Goal: Information Seeking & Learning: Find specific fact

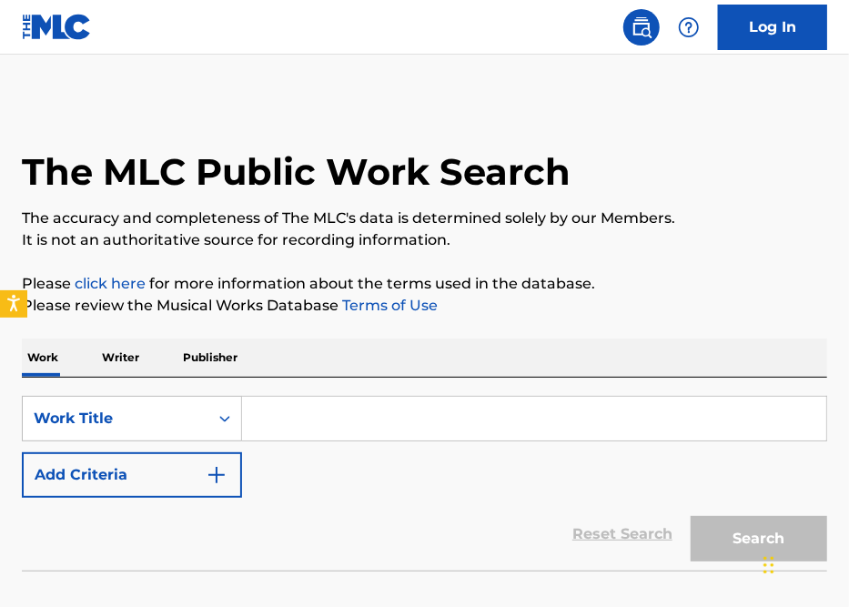
scroll to position [117, 0]
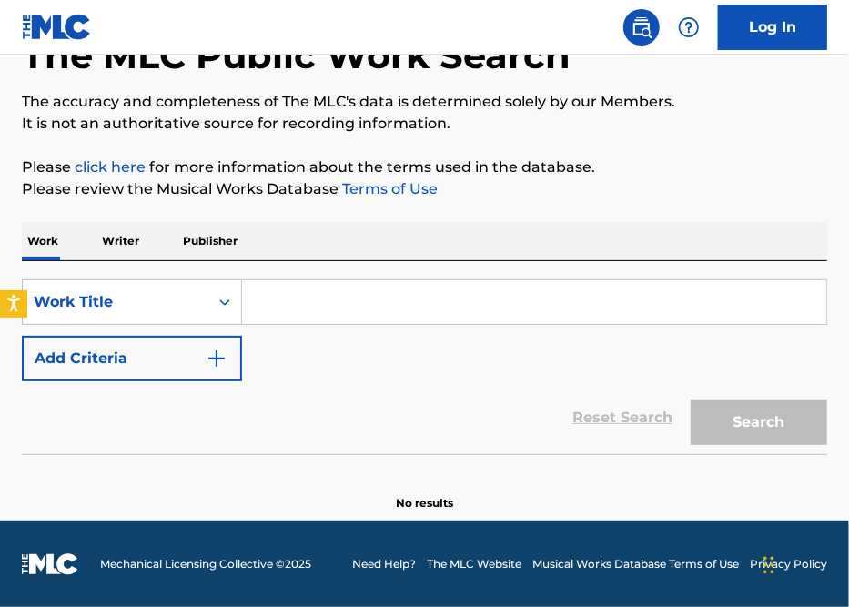
click at [111, 241] on p "Writer" at bounding box center [121, 241] width 48 height 38
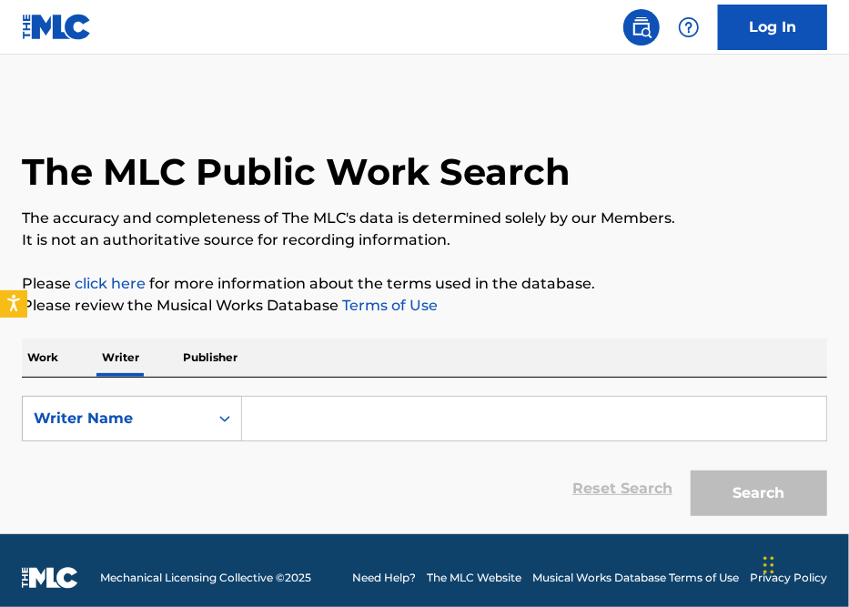
click at [285, 412] on input "Search Form" at bounding box center [534, 419] width 585 height 44
click at [679, 318] on div "The MLC Public Work Search The accuracy and completeness of The MLC's data is d…" at bounding box center [424, 312] width 849 height 425
click at [356, 426] on input "Search Form" at bounding box center [534, 419] width 585 height 44
paste input "Dylan Graham"
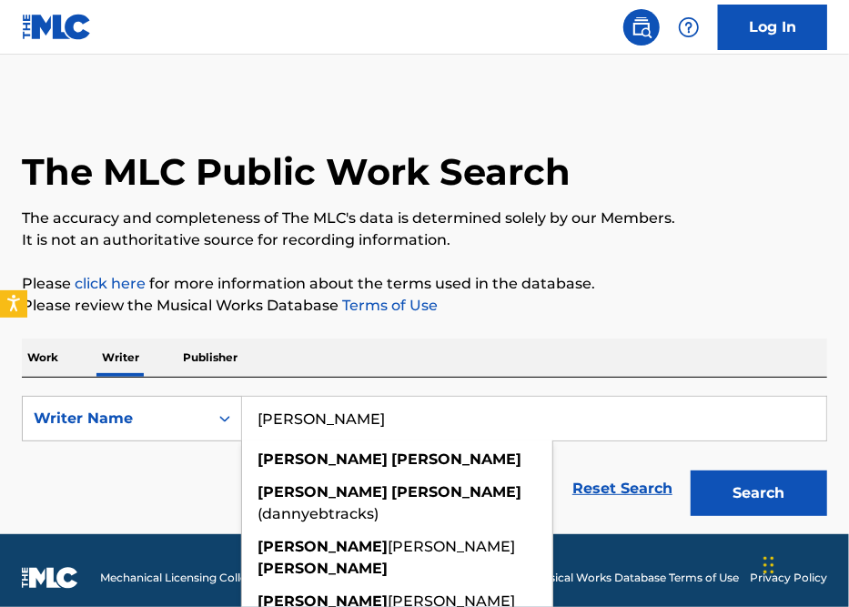
type input "Dylan Graham"
click at [744, 486] on button "Search" at bounding box center [759, 494] width 137 height 46
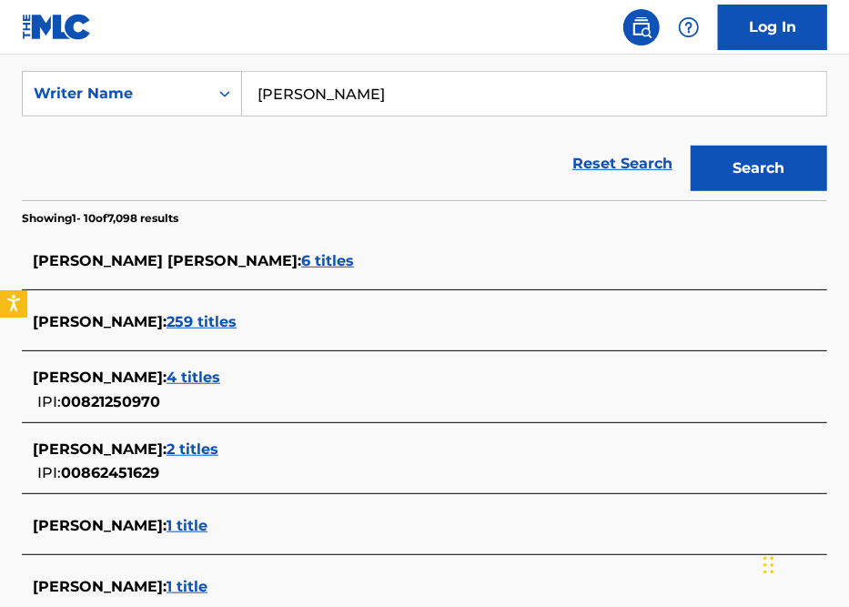
scroll to position [326, 0]
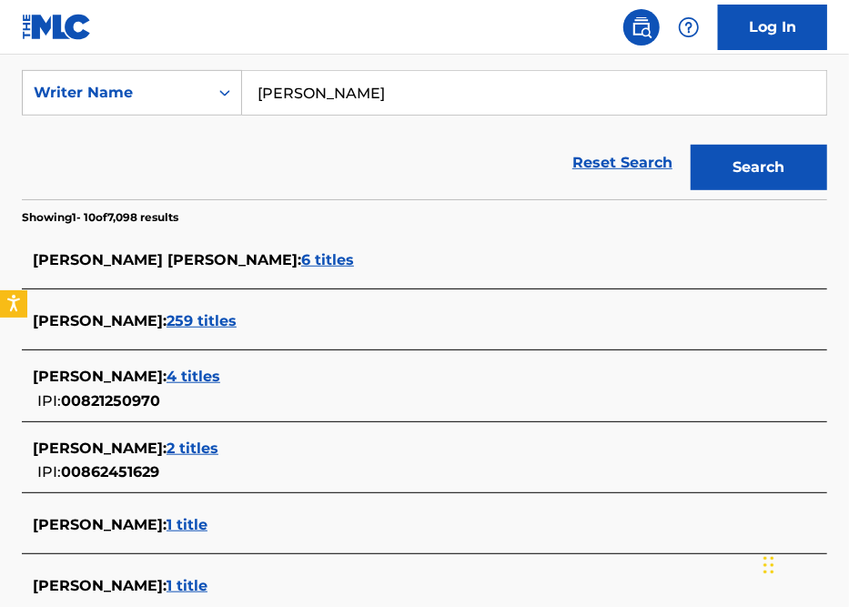
click at [219, 317] on span "259 titles" at bounding box center [202, 320] width 70 height 17
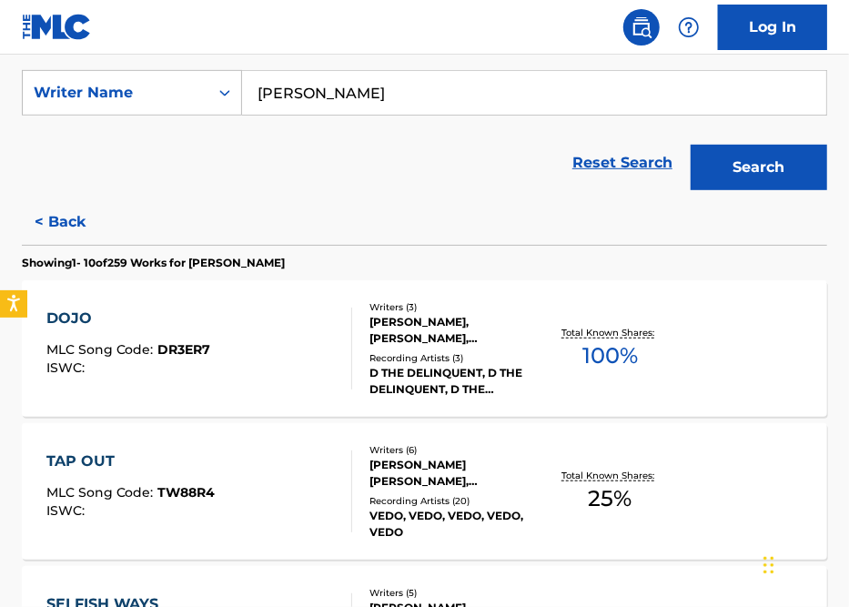
click at [289, 335] on div "DOJO MLC Song Code : DR3ER7 ISWC :" at bounding box center [199, 349] width 306 height 82
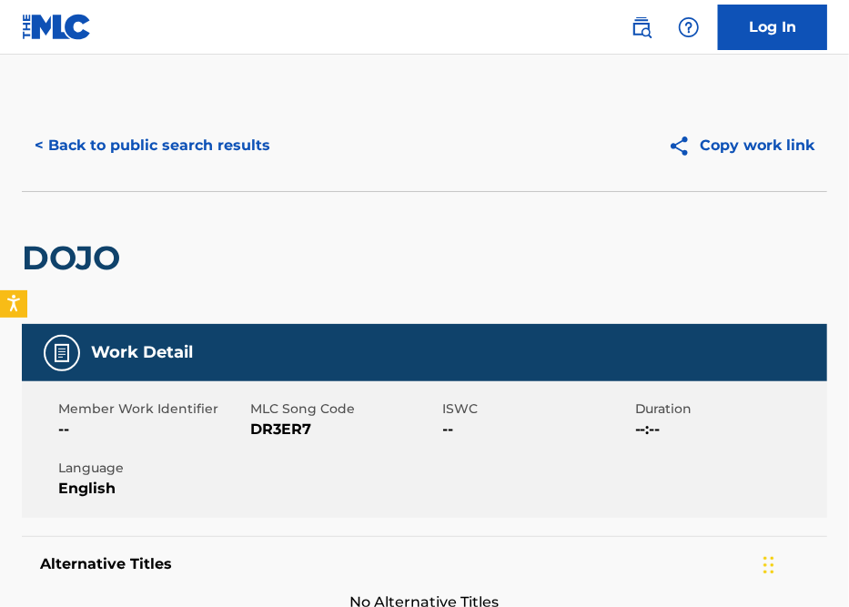
click at [125, 136] on button "< Back to public search results" at bounding box center [152, 146] width 261 height 46
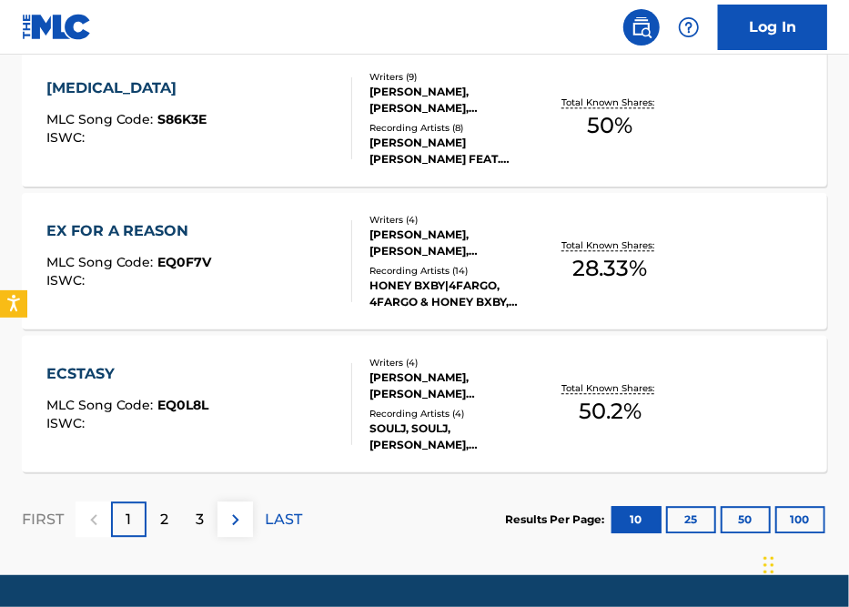
scroll to position [1556, 0]
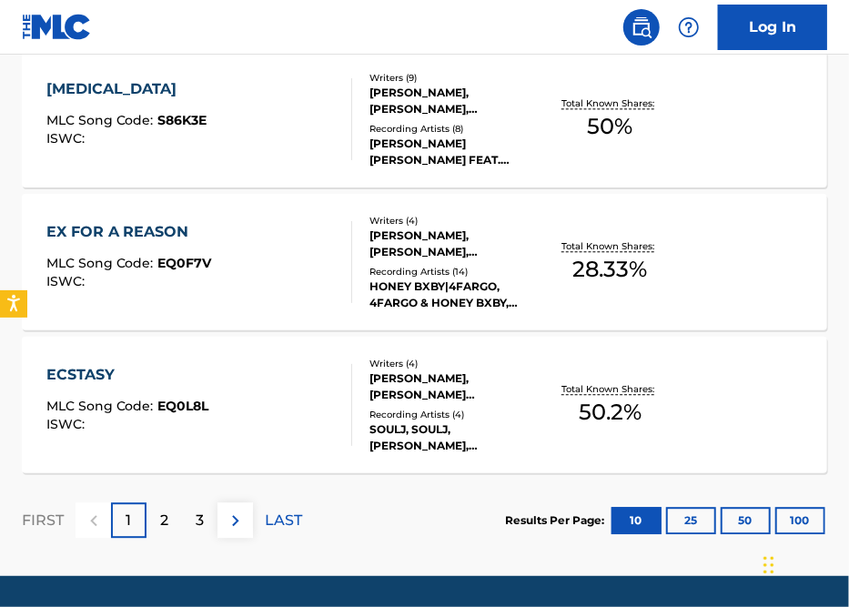
click at [166, 518] on p "2" at bounding box center [164, 521] width 8 height 22
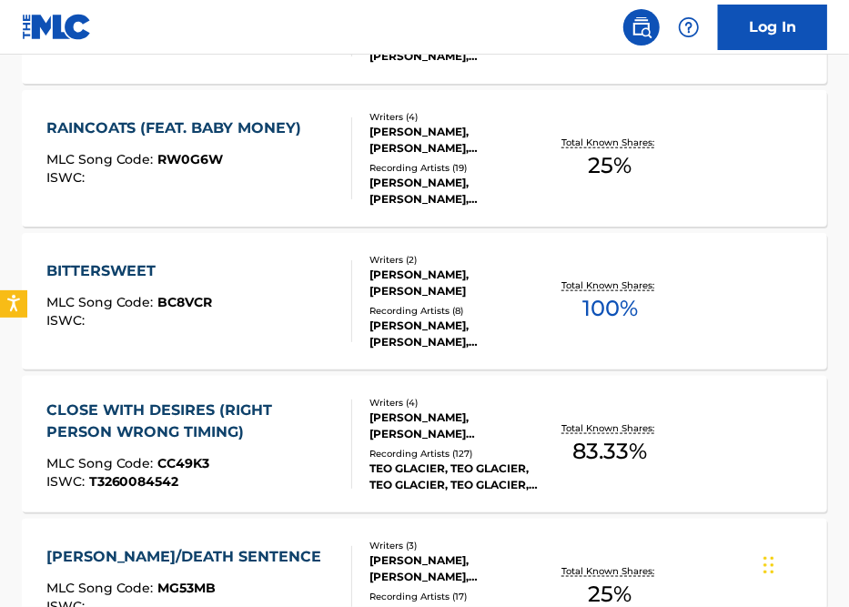
scroll to position [378, 0]
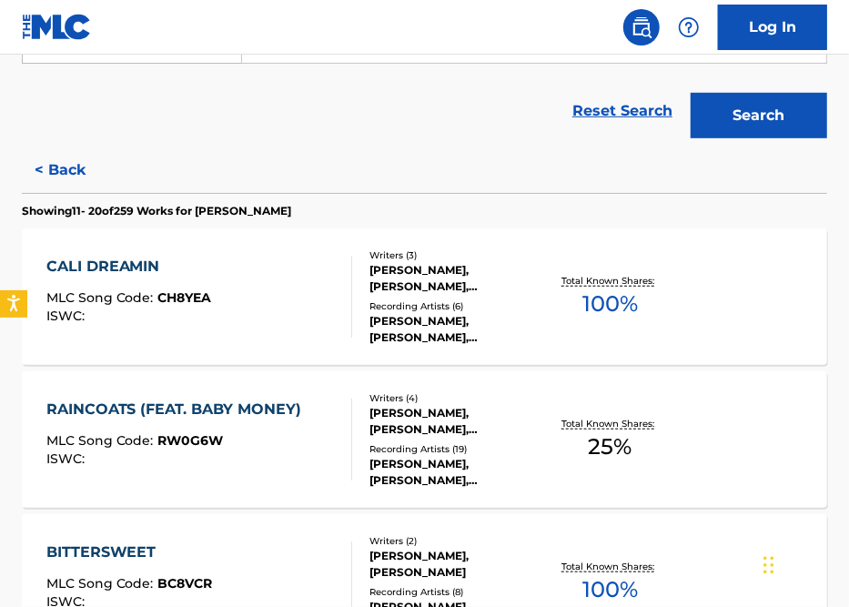
click at [253, 304] on div "CALI DREAMIN MLC Song Code : CH8YEA ISWC :" at bounding box center [199, 297] width 306 height 82
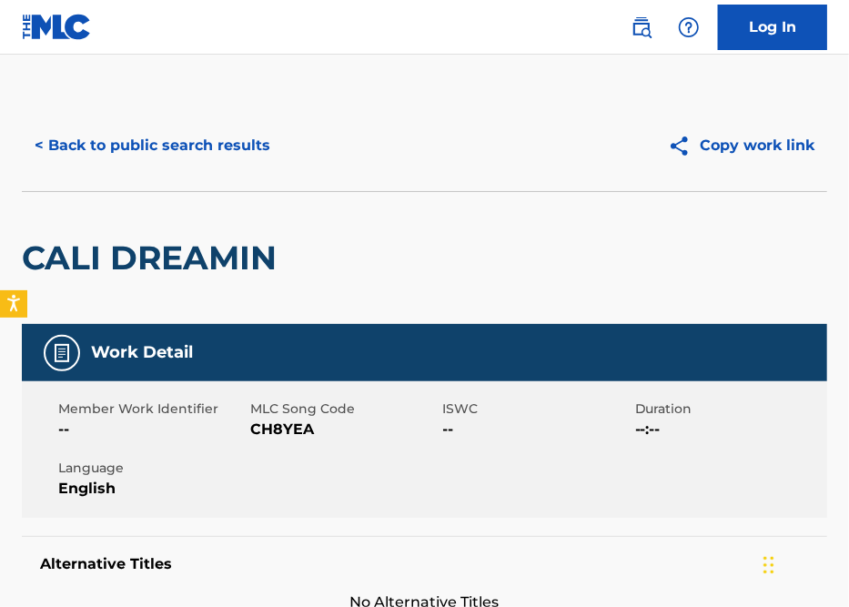
click at [170, 144] on button "< Back to public search results" at bounding box center [152, 146] width 261 height 46
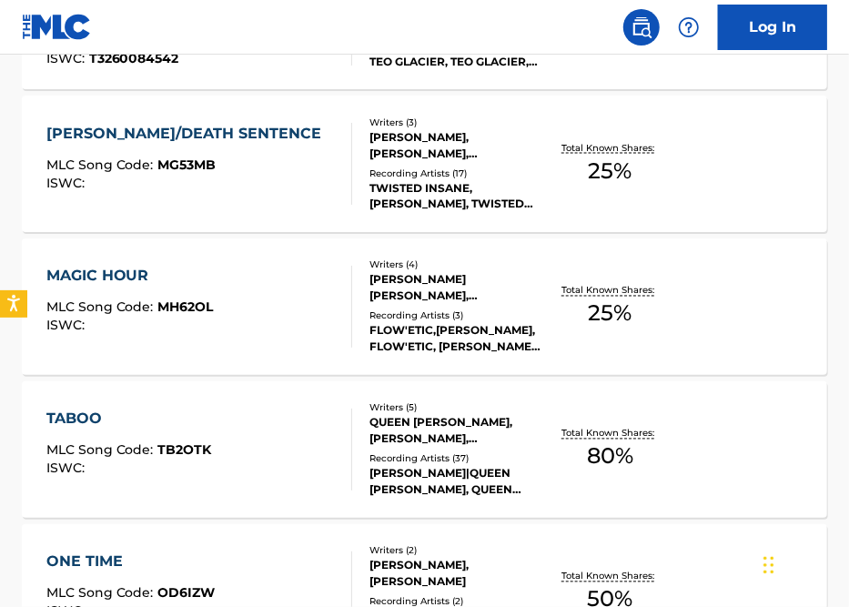
scroll to position [1205, 0]
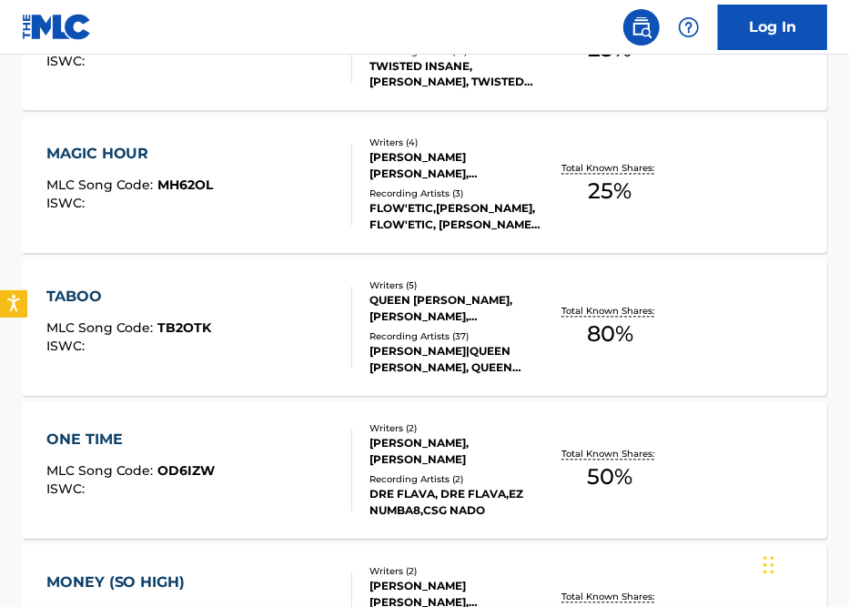
click at [266, 310] on div "TABOO MLC Song Code : TB2OTK ISWC :" at bounding box center [199, 328] width 306 height 82
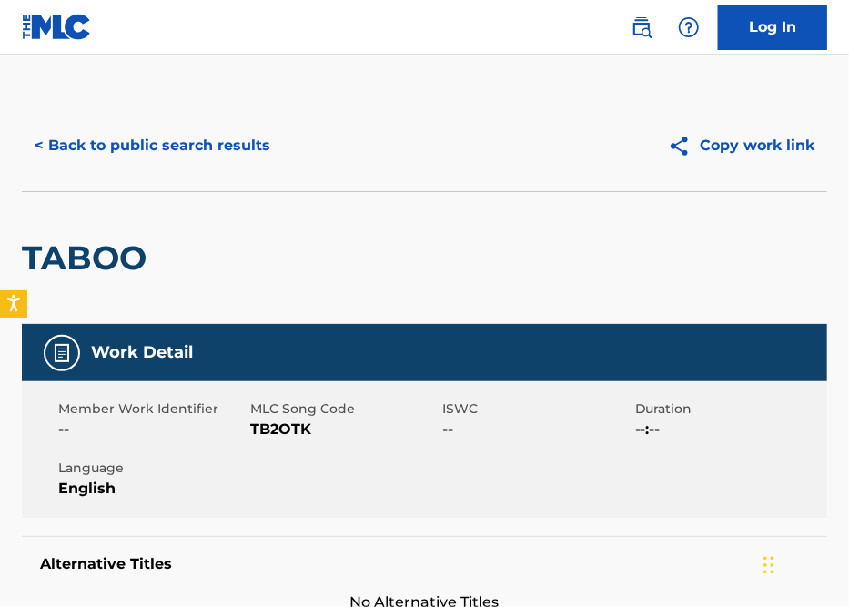
click at [114, 138] on button "< Back to public search results" at bounding box center [152, 146] width 261 height 46
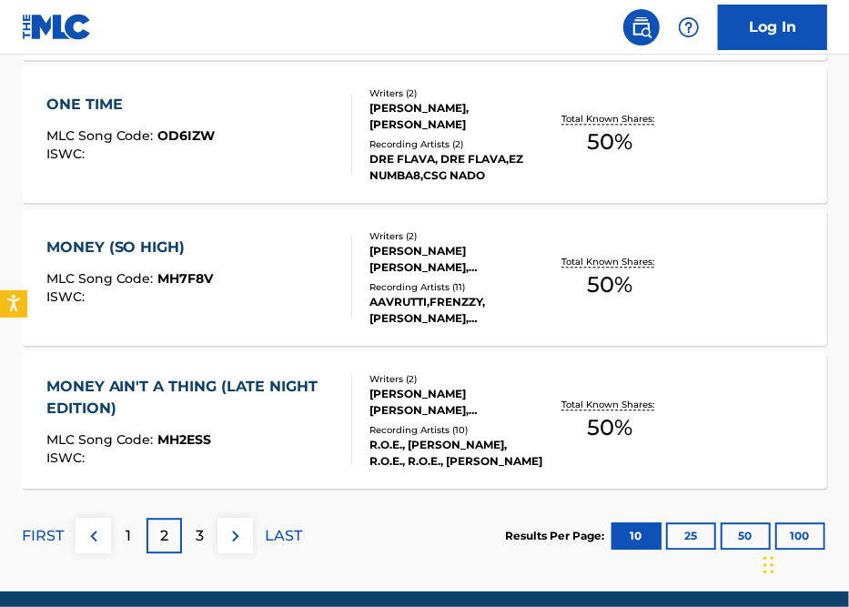
scroll to position [1612, 0]
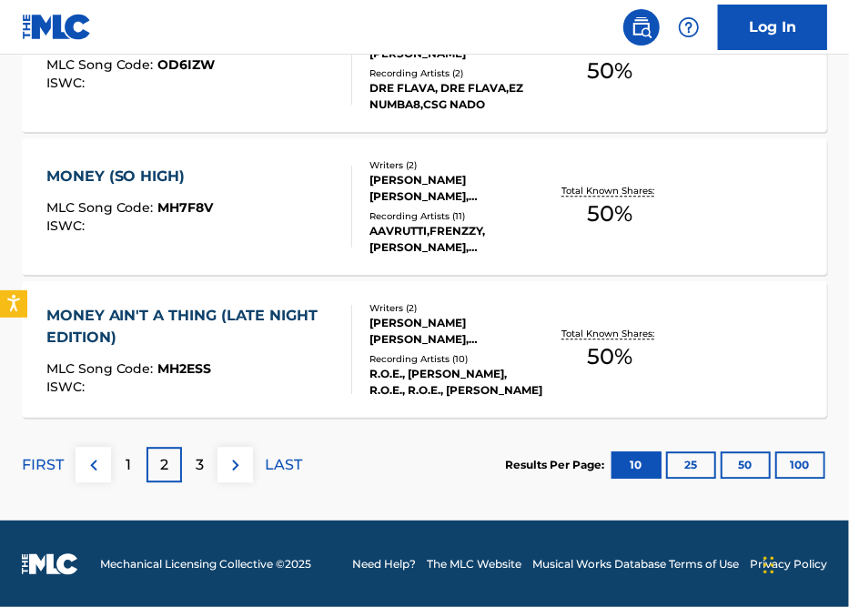
click at [264, 375] on div "MLC Song Code : MH2ESS" at bounding box center [191, 371] width 290 height 18
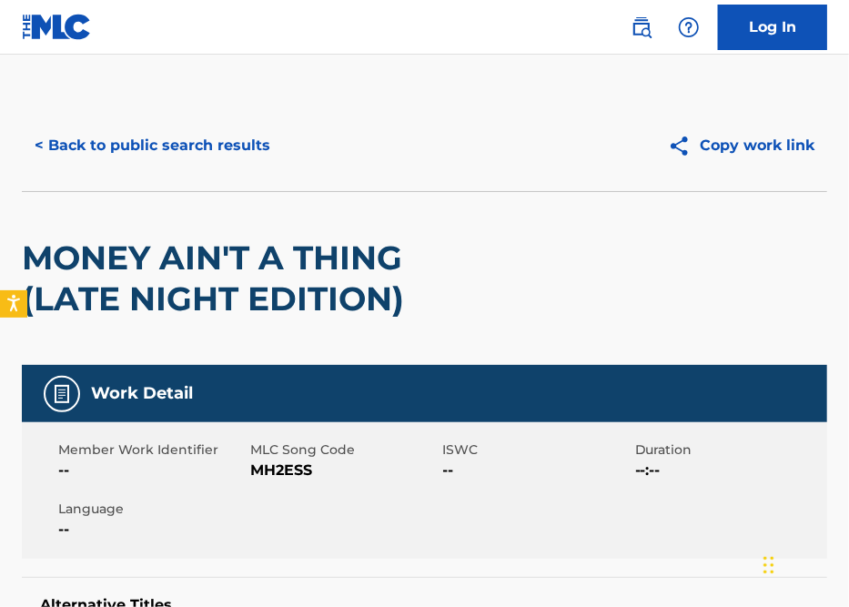
click at [96, 136] on button "< Back to public search results" at bounding box center [152, 146] width 261 height 46
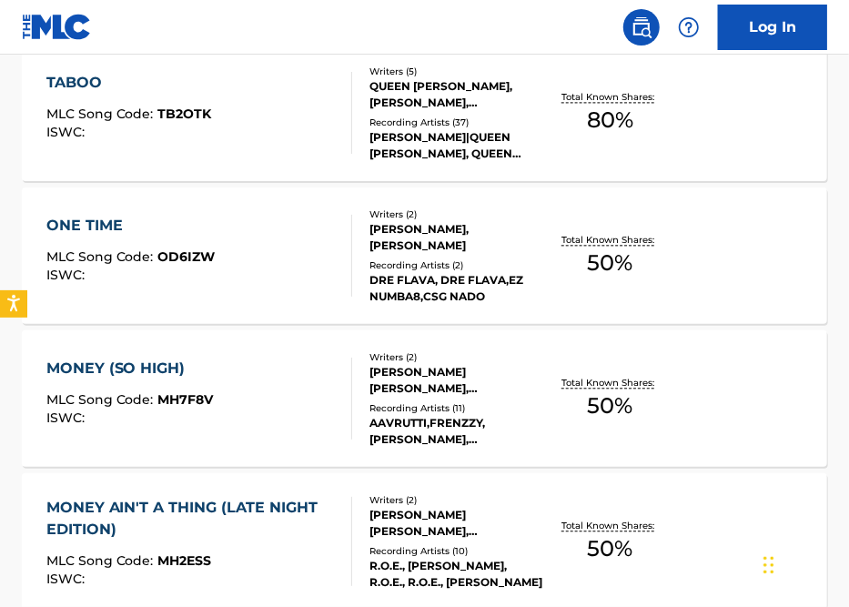
scroll to position [1420, 0]
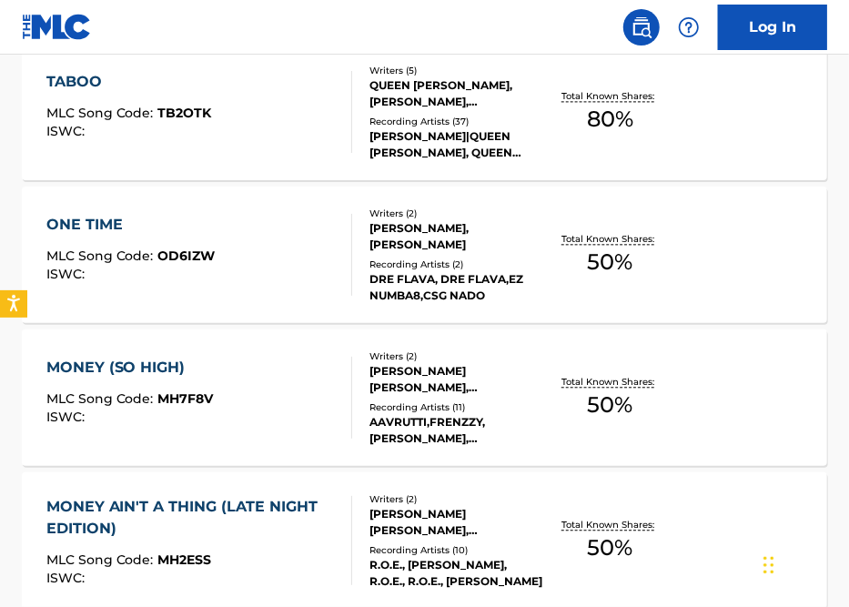
click at [203, 126] on div "ISWC :" at bounding box center [129, 132] width 166 height 14
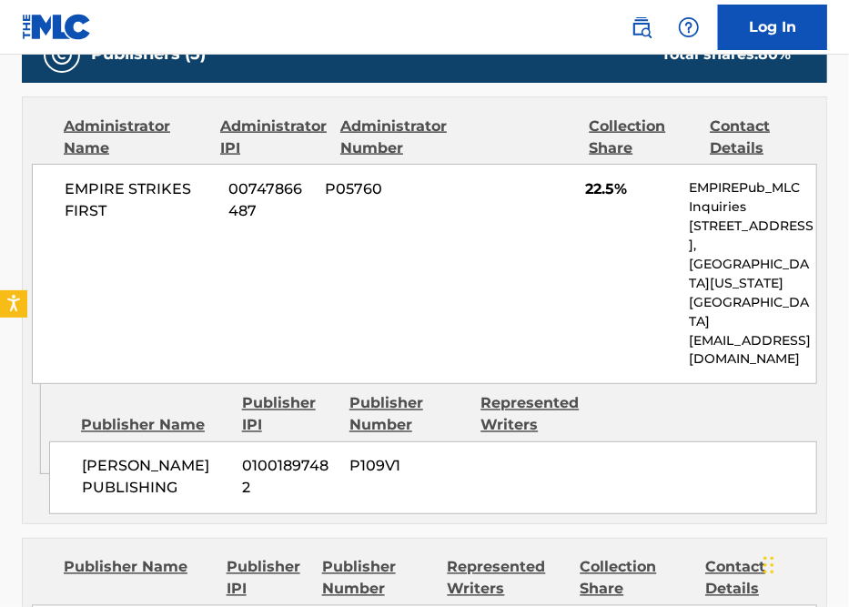
scroll to position [915, 0]
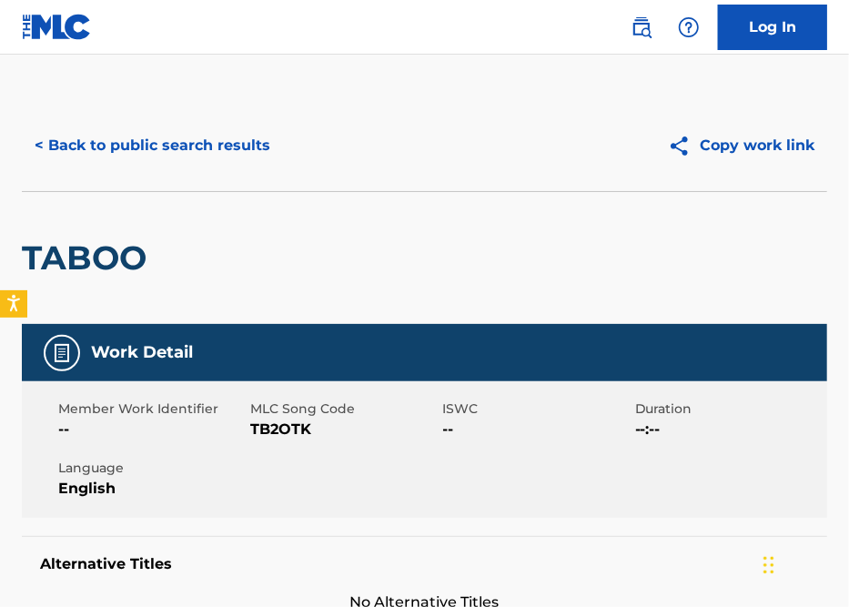
click at [220, 145] on button "< Back to public search results" at bounding box center [152, 146] width 261 height 46
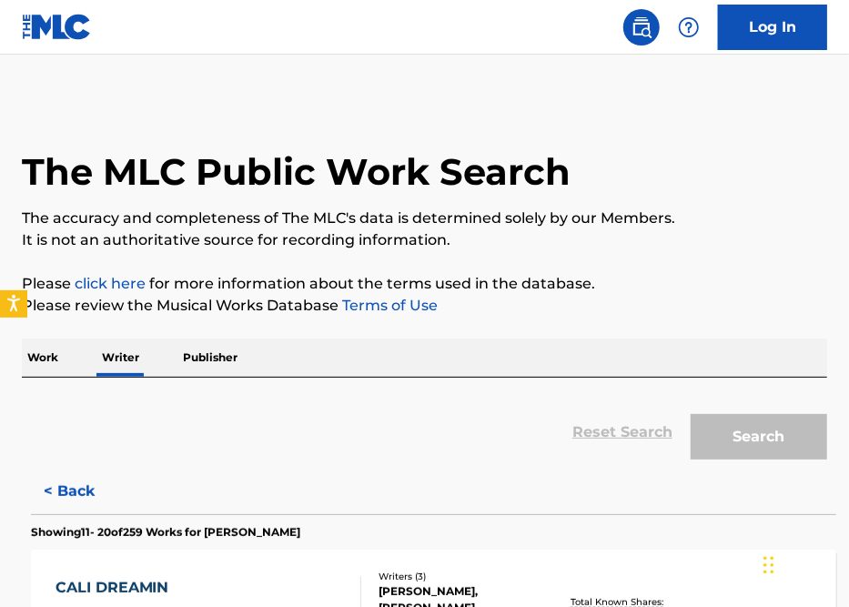
scroll to position [69, 0]
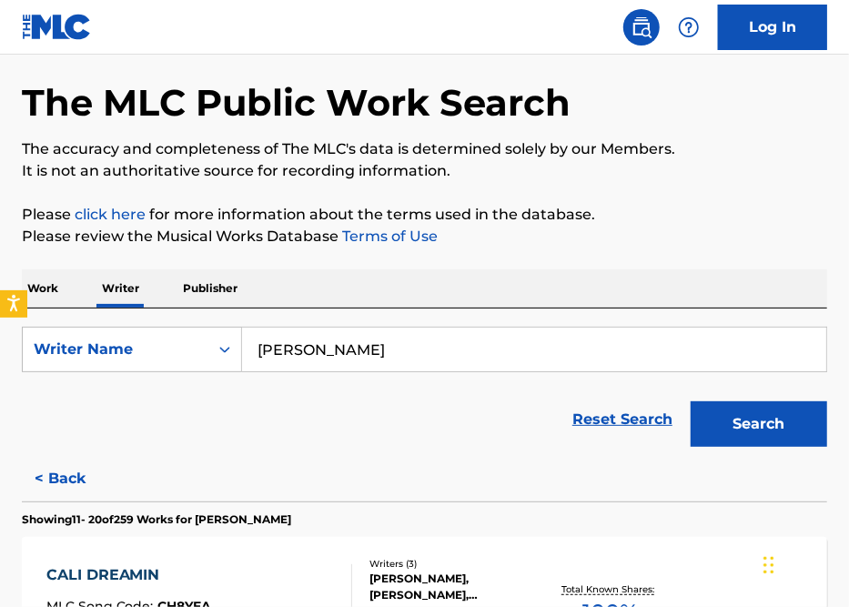
click at [401, 338] on input "Dylan Graham" at bounding box center [534, 350] width 585 height 44
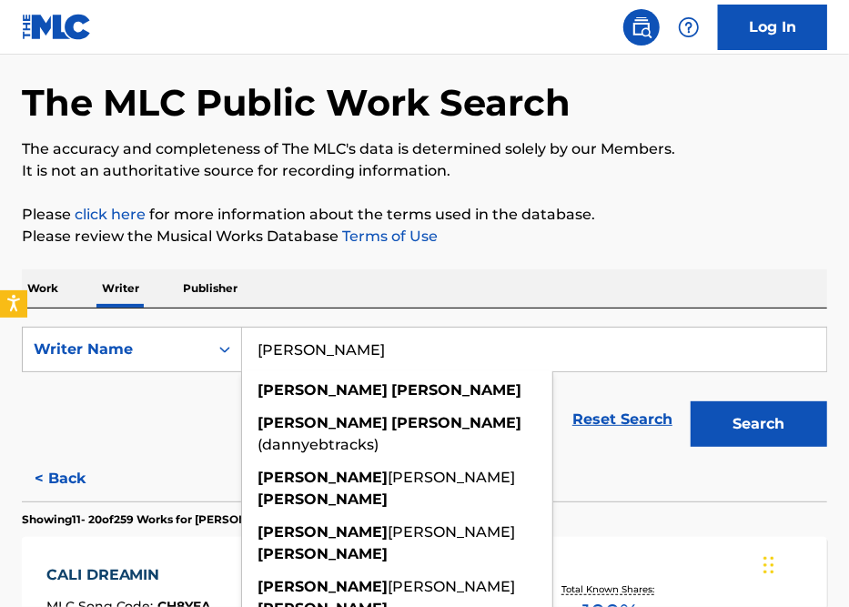
click at [378, 341] on input "Dylan Graham" at bounding box center [534, 350] width 585 height 44
drag, startPoint x: 376, startPoint y: 345, endPoint x: 184, endPoint y: 346, distance: 192.1
click at [184, 346] on div "SearchWithCriteriab943c9cd-de53-4741-b958-0ef606d050b6 Writer Name Dylan Graham…" at bounding box center [425, 350] width 806 height 46
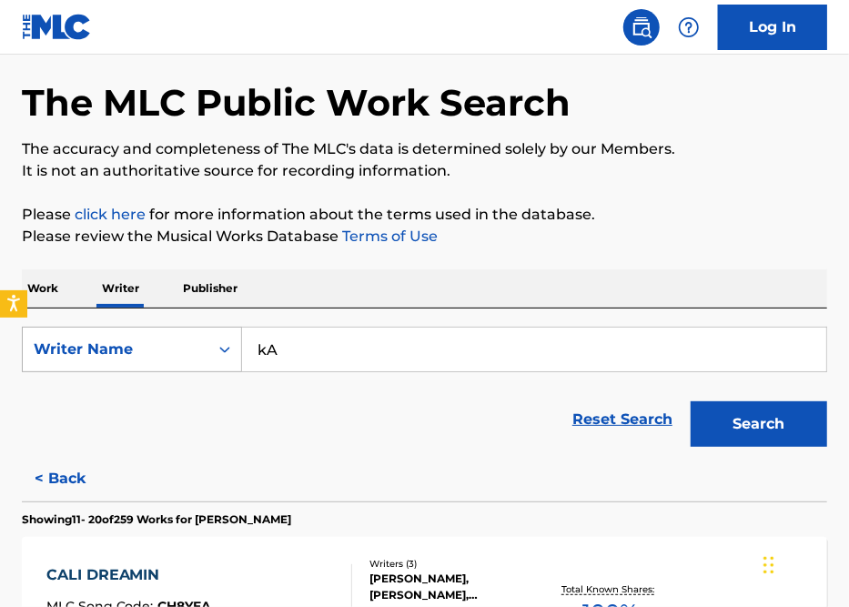
type input "k"
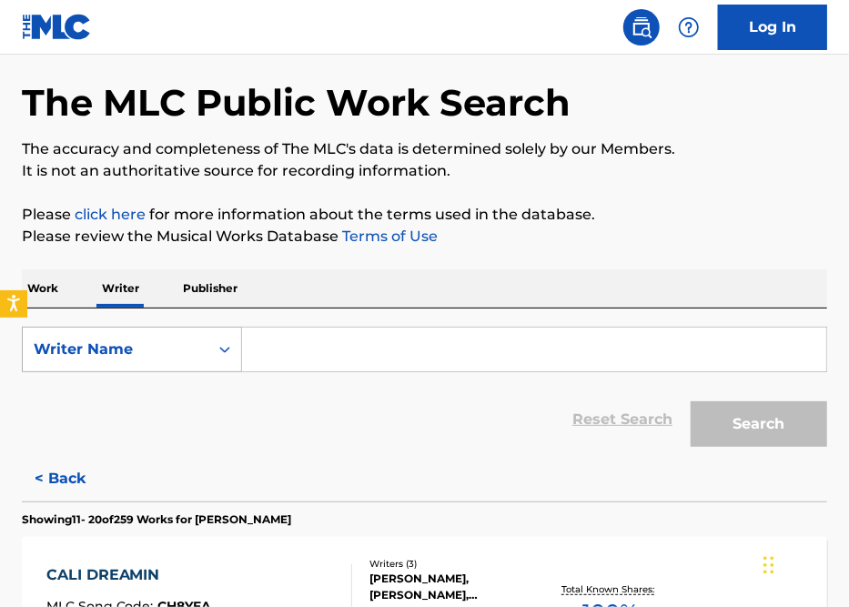
type input "I"
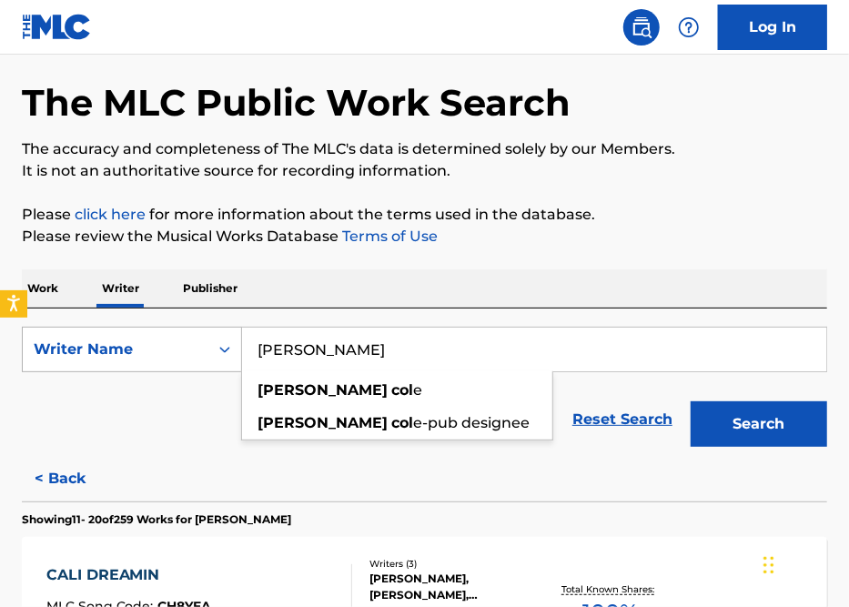
type input "Kameron Cole"
click at [691, 402] on button "Search" at bounding box center [759, 425] width 137 height 46
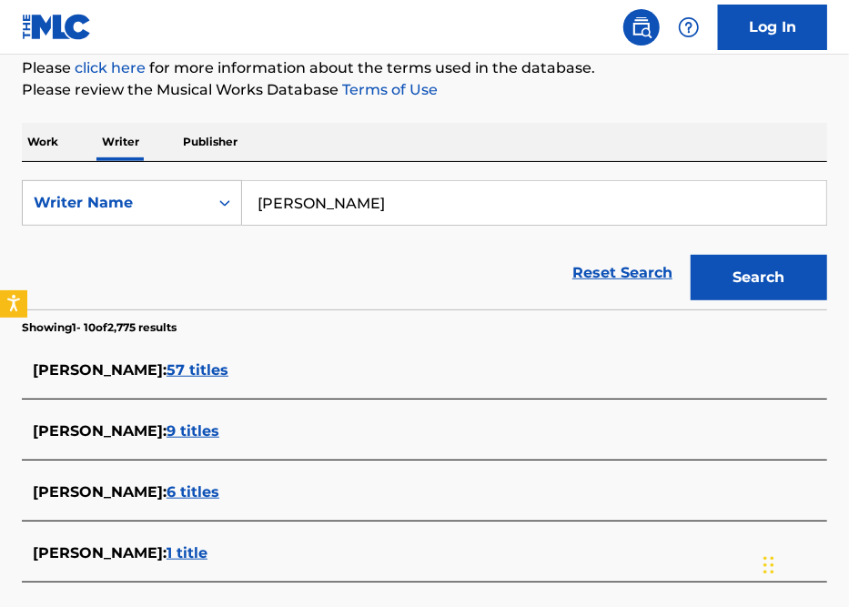
scroll to position [217, 0]
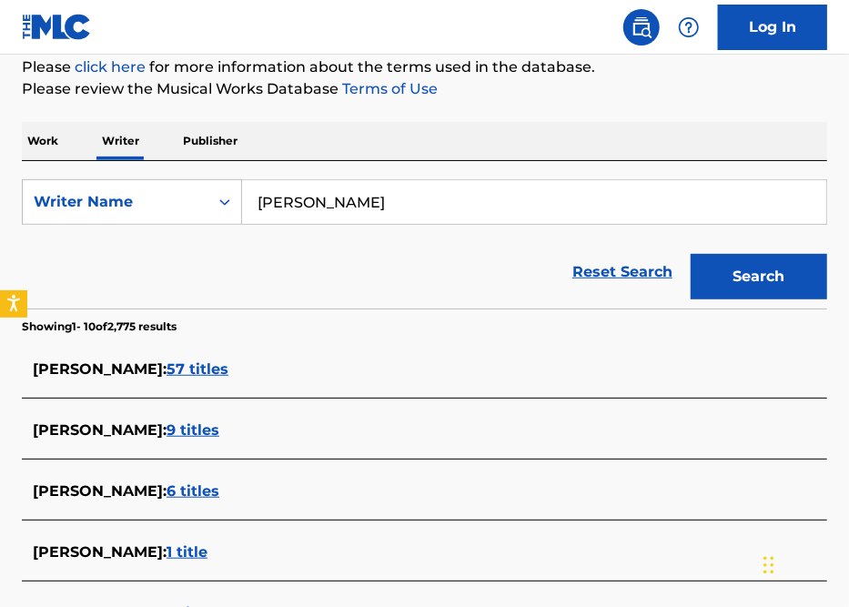
click at [204, 363] on span "57 titles" at bounding box center [198, 369] width 62 height 17
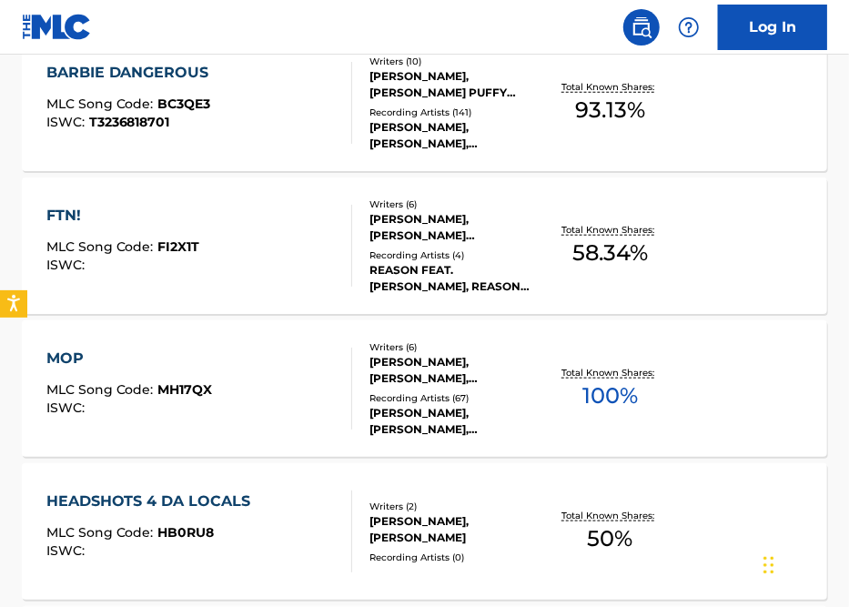
scroll to position [573, 0]
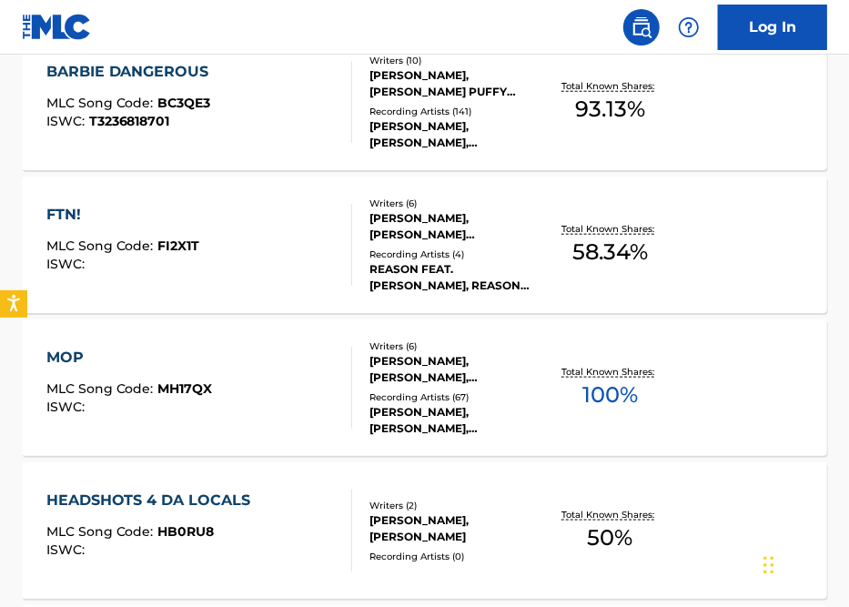
click at [302, 426] on div "MOP MLC Song Code : MH17QX ISWC :" at bounding box center [199, 388] width 306 height 82
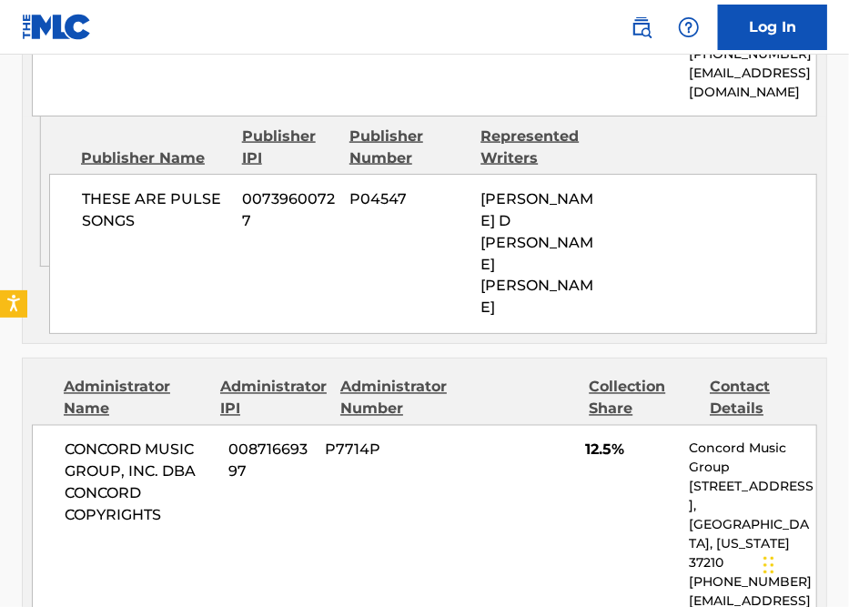
scroll to position [3540, 0]
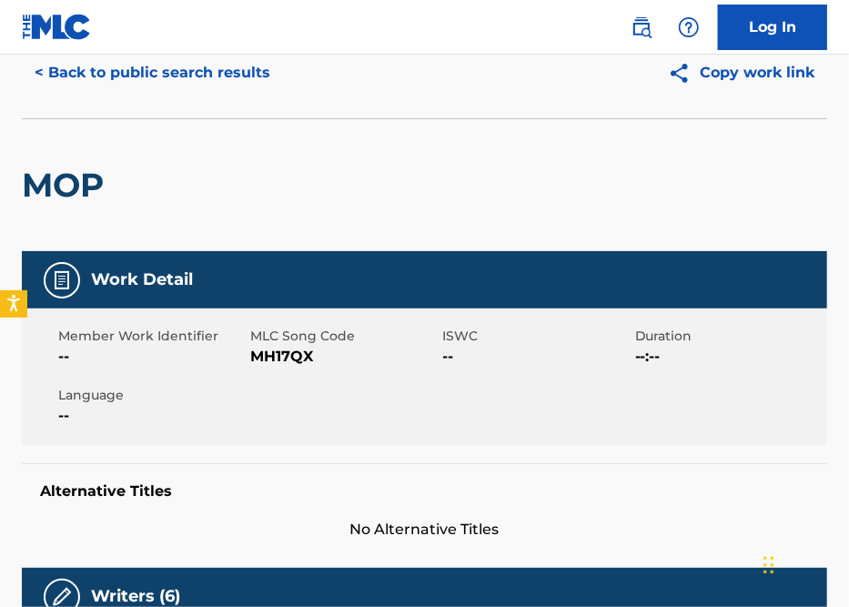
scroll to position [0, 0]
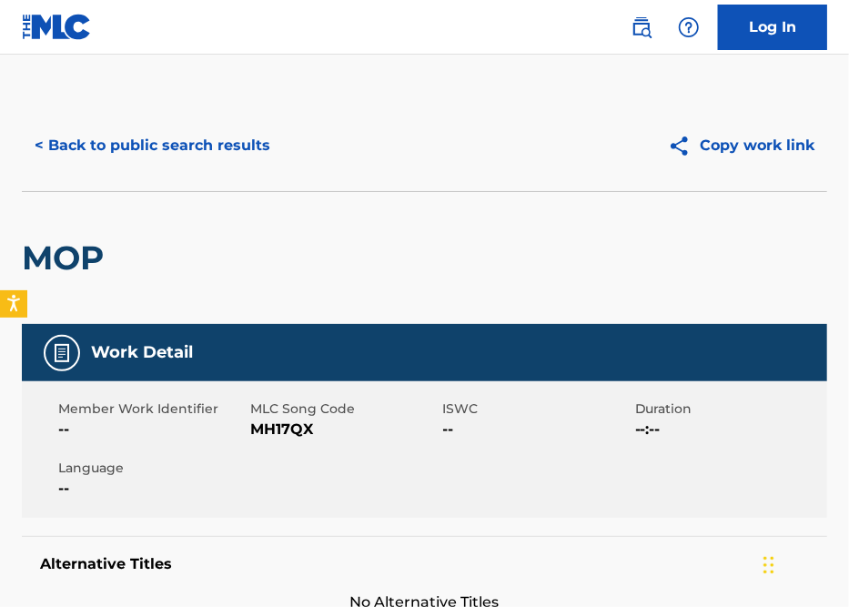
click at [255, 141] on button "< Back to public search results" at bounding box center [152, 146] width 261 height 46
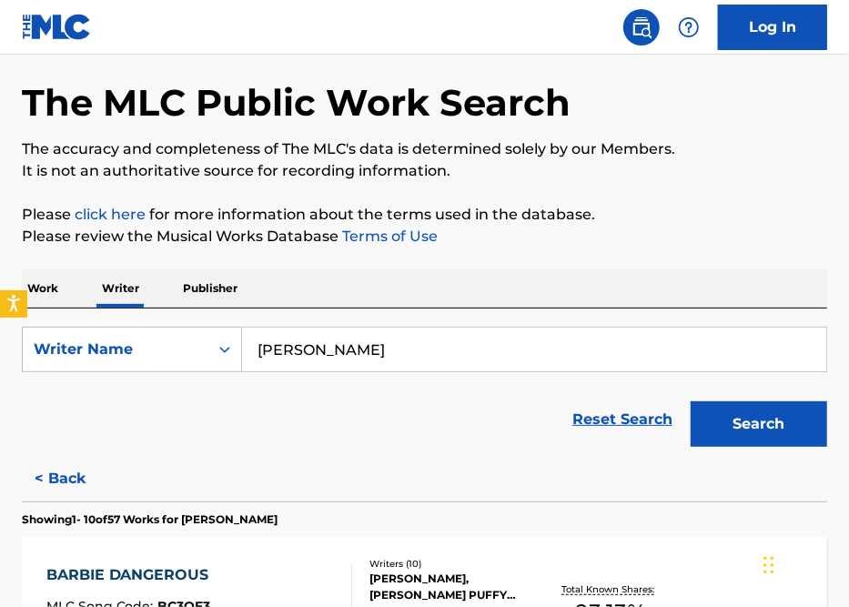
drag, startPoint x: 411, startPoint y: 343, endPoint x: 254, endPoint y: 326, distance: 157.6
click at [254, 327] on div "Kameron Cole" at bounding box center [534, 350] width 585 height 46
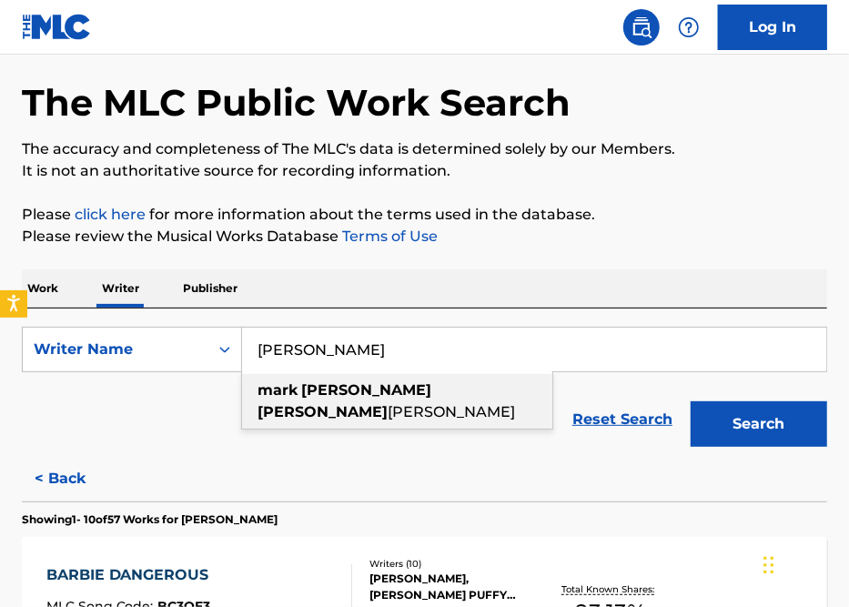
click at [350, 403] on strong "stolinski" at bounding box center [323, 411] width 130 height 17
type input "mark carl stolinski williams"
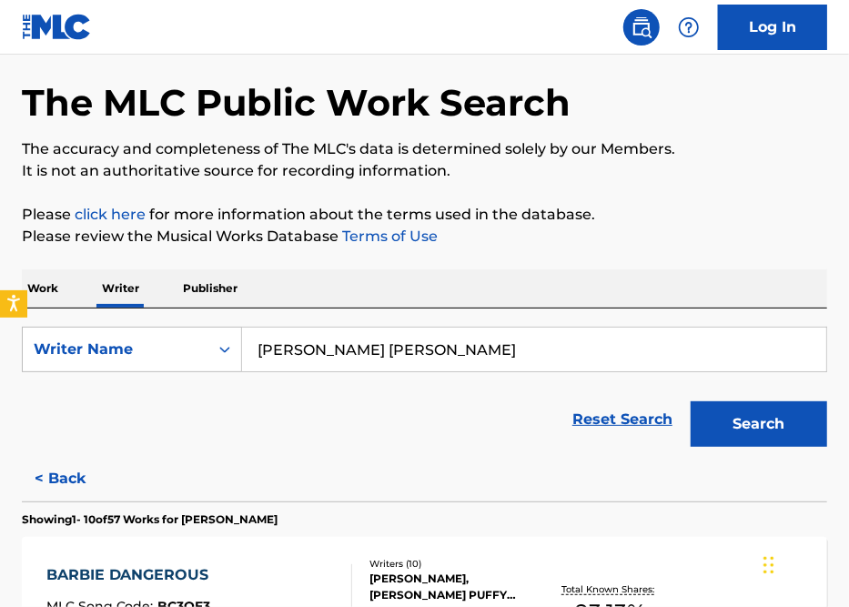
click at [806, 447] on div "Search" at bounding box center [755, 419] width 146 height 73
click at [760, 424] on button "Search" at bounding box center [759, 425] width 137 height 46
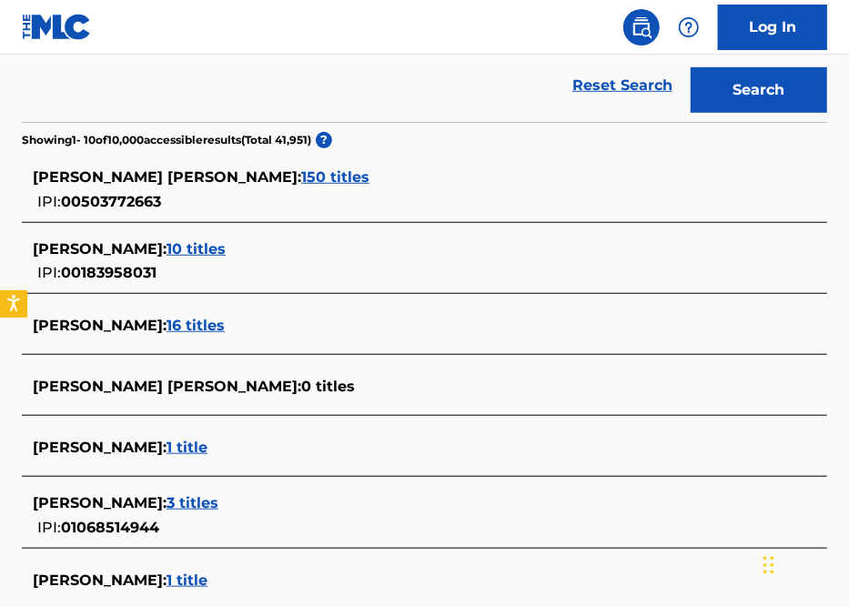
scroll to position [411, 0]
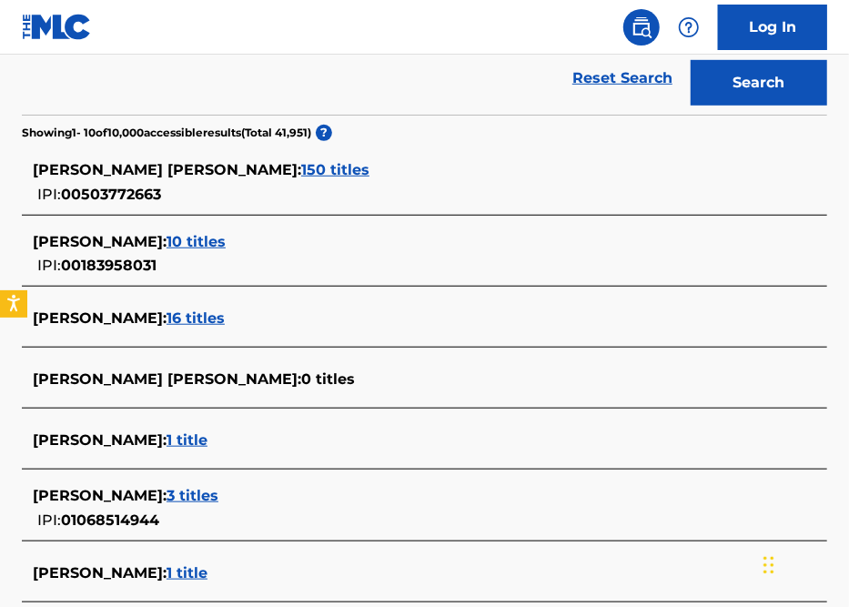
click at [355, 170] on span "150 titles" at bounding box center [335, 169] width 68 height 17
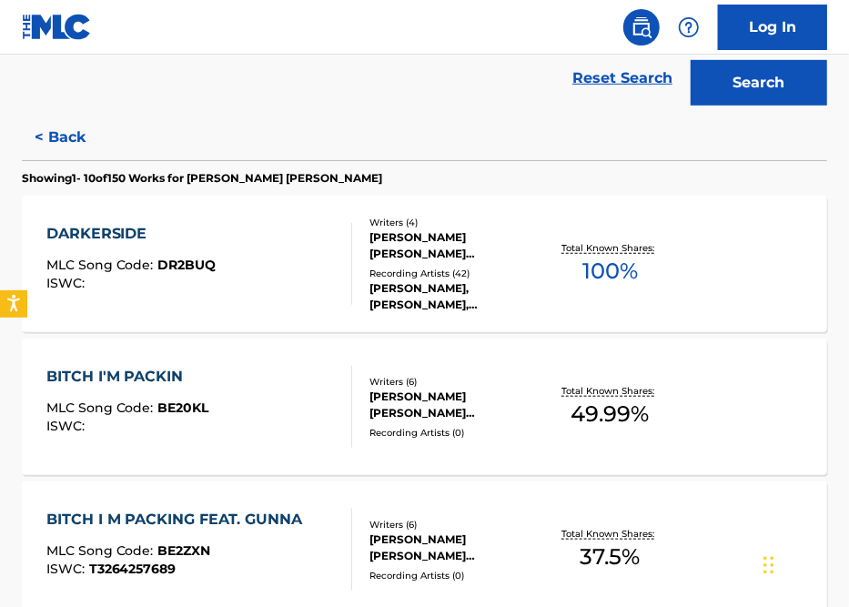
click at [282, 263] on div "DARKERSIDE MLC Song Code : DR2BUQ ISWC :" at bounding box center [199, 264] width 306 height 82
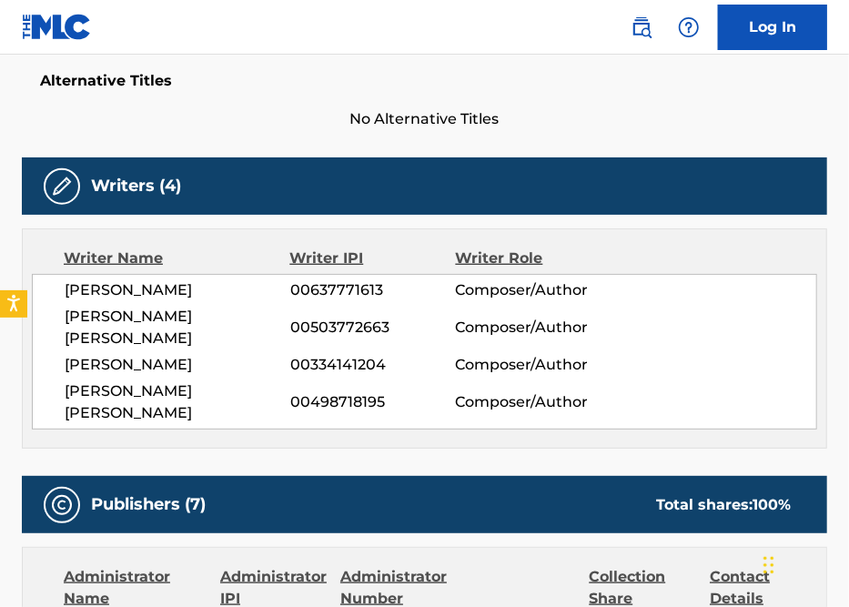
scroll to position [483, 0]
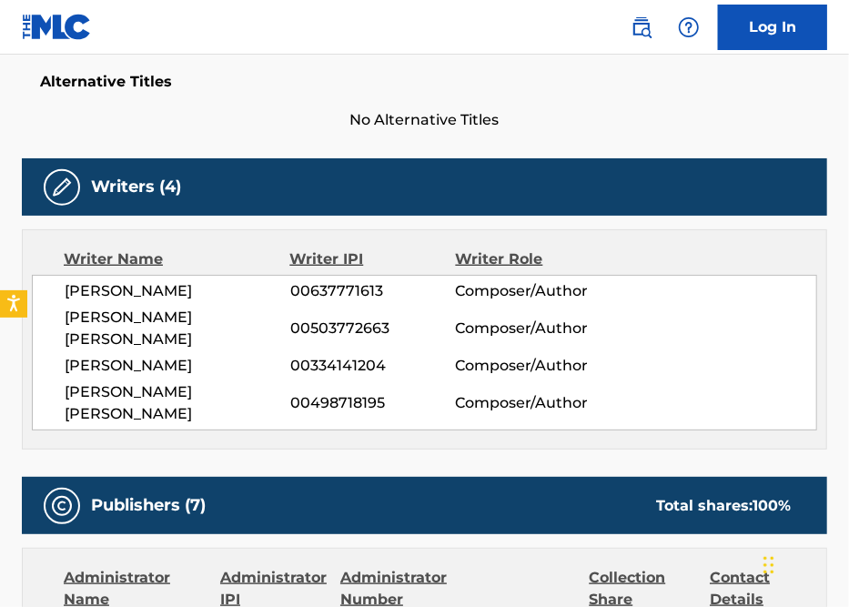
drag, startPoint x: 149, startPoint y: 336, endPoint x: 60, endPoint y: 321, distance: 90.4
click at [60, 321] on div "RAUL IGNACIO CUBINA 00637771613 Composer/Author MARK CARL STOLINSKI WILLIAMS 00…" at bounding box center [425, 353] width 786 height 156
copy span "MARK CARL STOLINSKI WILLIAMS"
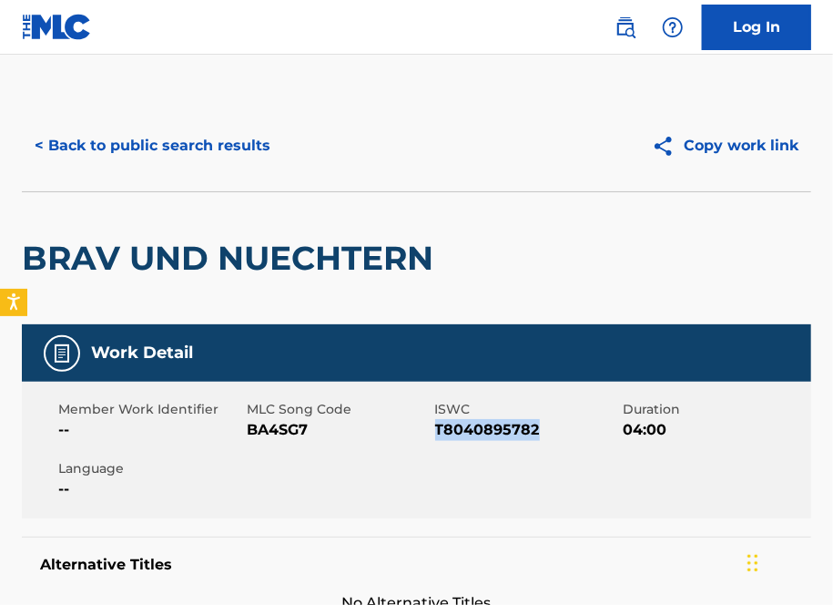
click at [158, 147] on button "< Back to public search results" at bounding box center [152, 146] width 261 height 46
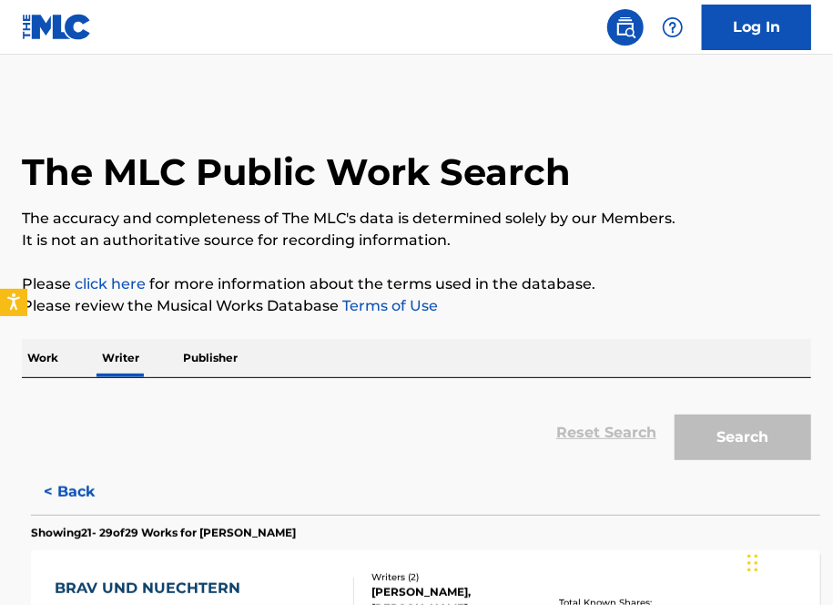
scroll to position [72, 0]
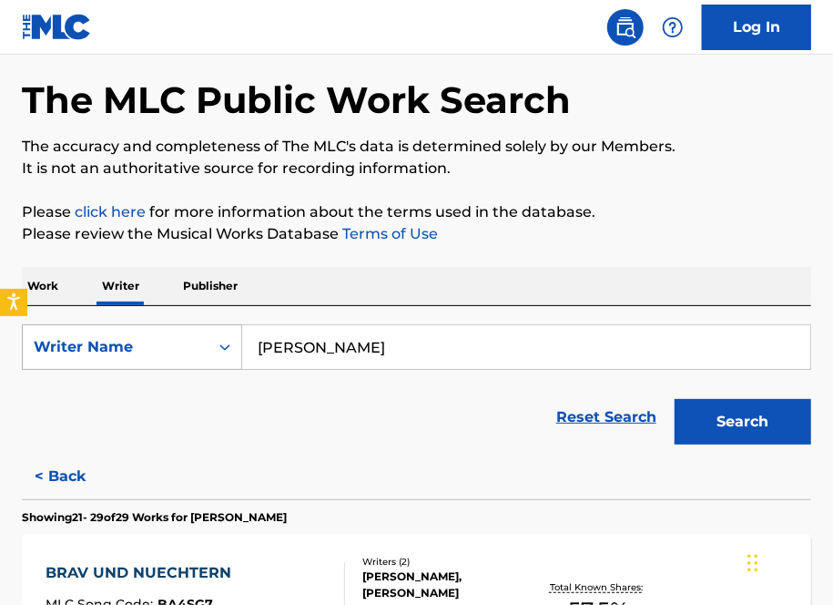
drag, startPoint x: 410, startPoint y: 354, endPoint x: 111, endPoint y: 334, distance: 299.3
click at [111, 334] on div "SearchWithCriteriad92246b6-e596-4148-8f3a-2c4b42c5e2c5 Writer Name [PERSON_NAME]" at bounding box center [416, 347] width 789 height 46
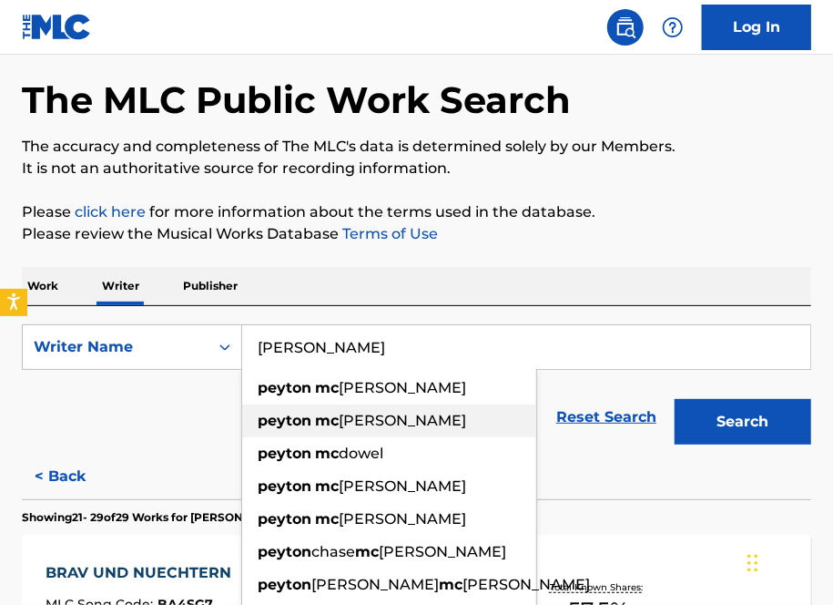
click at [442, 413] on div "[PERSON_NAME]" at bounding box center [389, 420] width 294 height 33
type input "[PERSON_NAME]"
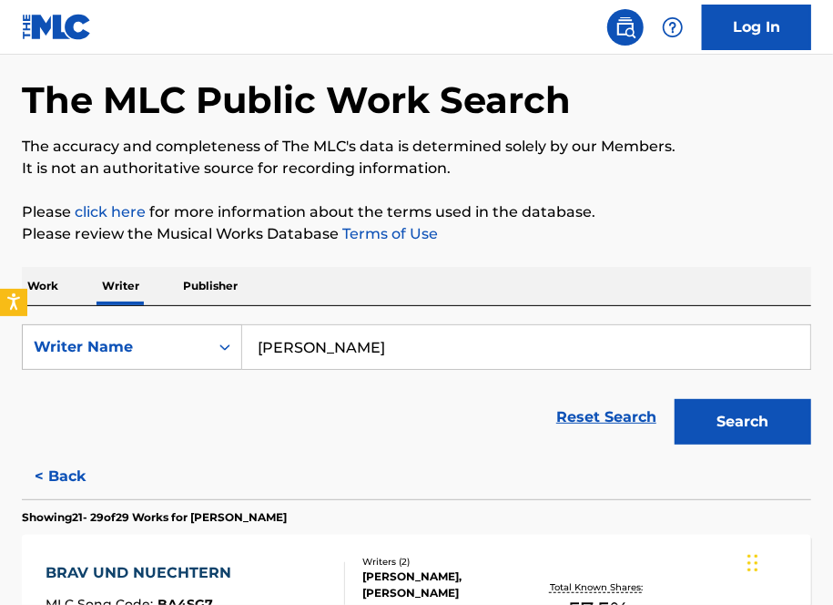
click at [699, 425] on button "Search" at bounding box center [743, 422] width 137 height 46
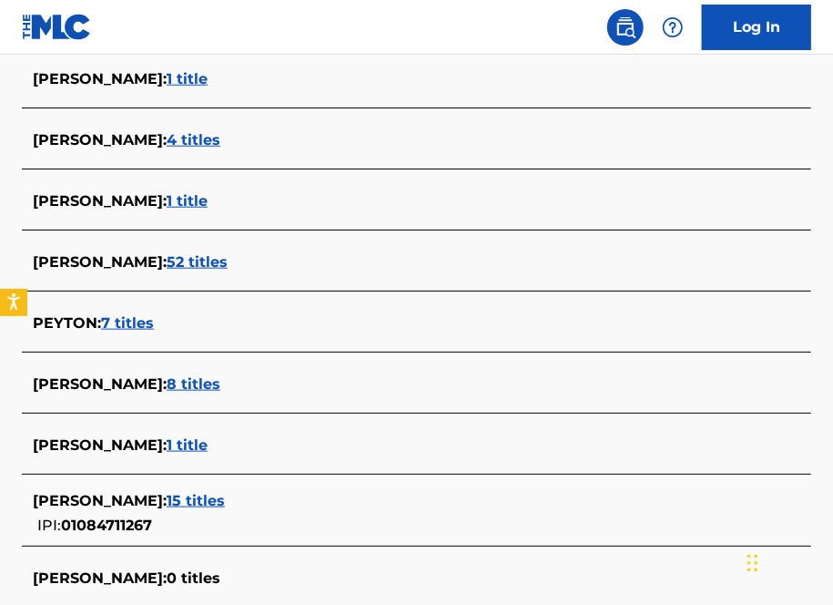
scroll to position [565, 0]
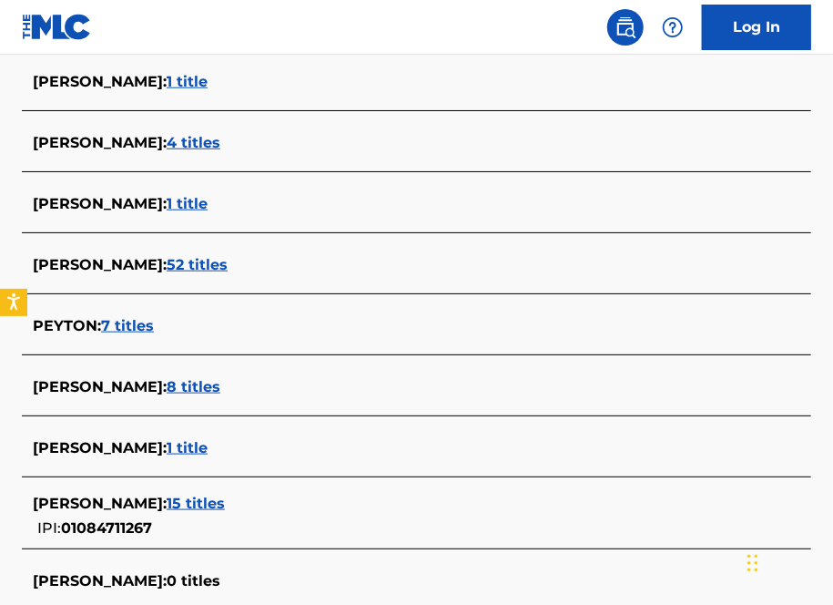
click at [220, 385] on span "8 titles" at bounding box center [194, 386] width 54 height 17
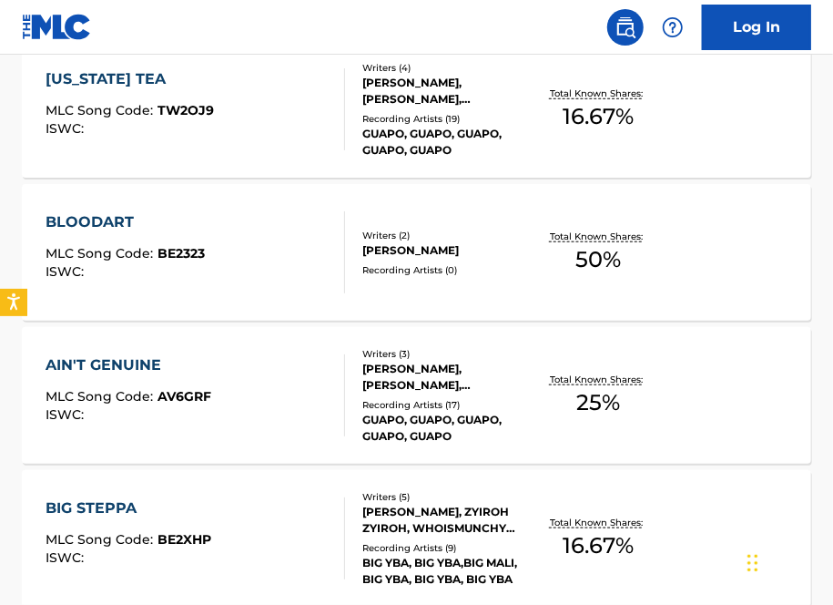
click at [290, 261] on div "BLOODART MLC Song Code : BE2323 ISWC :" at bounding box center [196, 252] width 300 height 82
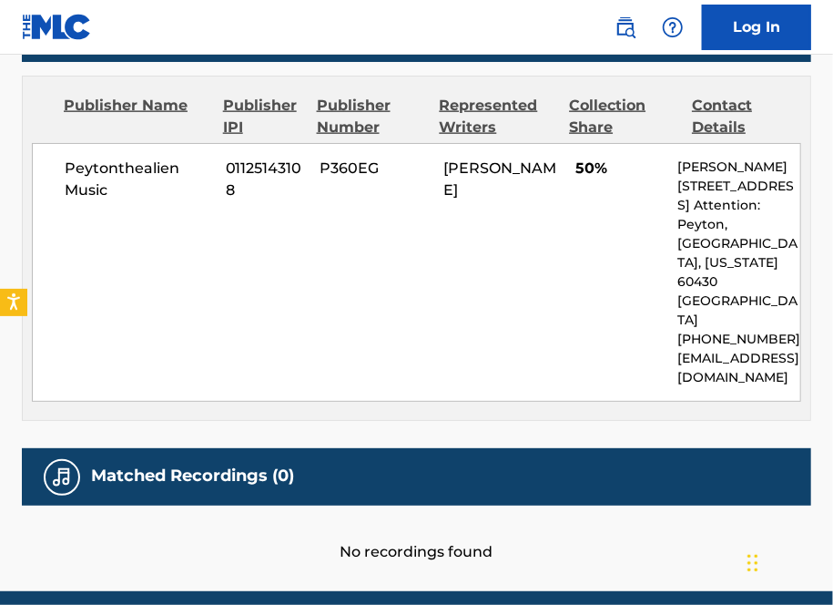
scroll to position [858, 0]
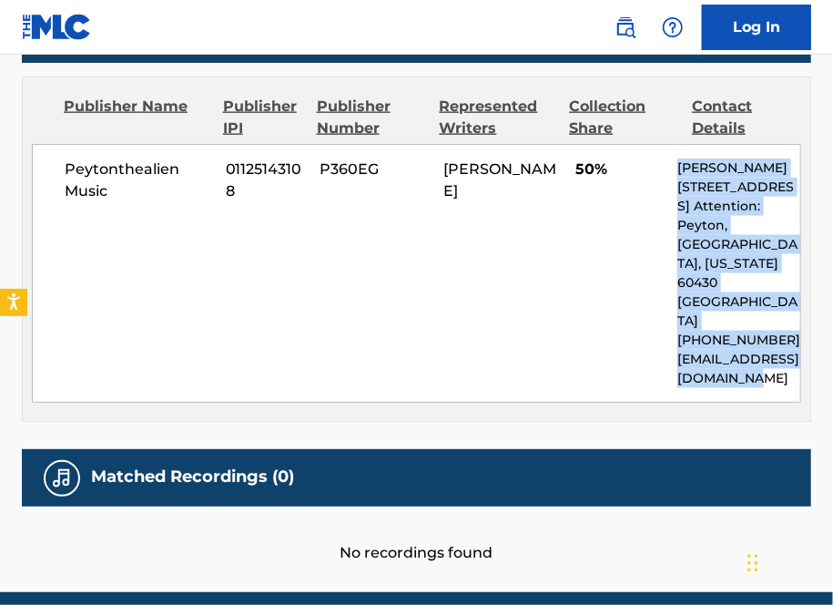
drag, startPoint x: 768, startPoint y: 322, endPoint x: 680, endPoint y: 171, distance: 174.6
click at [680, 171] on div "[PERSON_NAME] [STREET_ADDRESS] Attention: [GEOGRAPHIC_DATA], [GEOGRAPHIC_DATA][…" at bounding box center [738, 272] width 123 height 229
copy div "[PERSON_NAME] [STREET_ADDRESS] Attention: [GEOGRAPHIC_DATA], [GEOGRAPHIC_DATA][…"
click at [725, 235] on p "[GEOGRAPHIC_DATA], [US_STATE] 60430" at bounding box center [738, 263] width 123 height 57
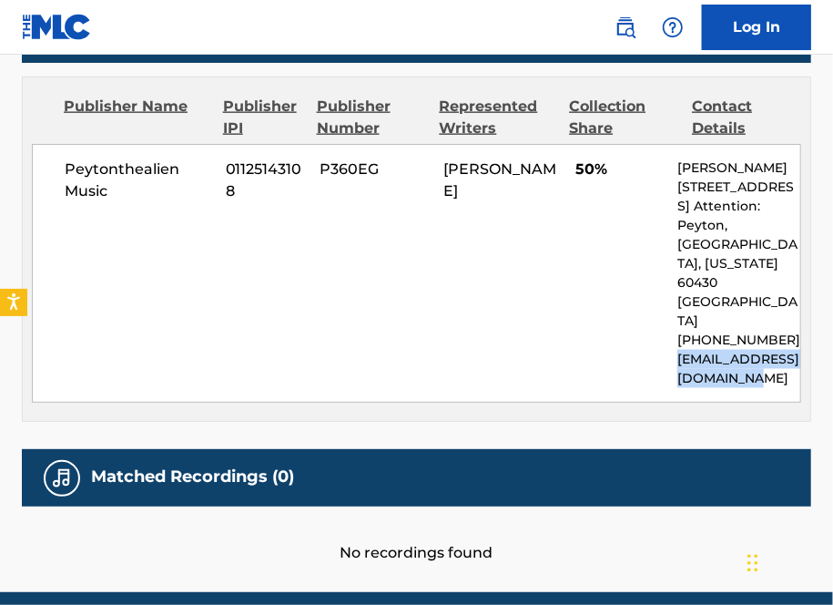
drag, startPoint x: 754, startPoint y: 327, endPoint x: 670, endPoint y: 302, distance: 87.3
click at [670, 302] on div "Peytonthealien Music 01125143108 P360EG [PERSON_NAME] 50% [PERSON_NAME] [STREET…" at bounding box center [416, 273] width 769 height 259
copy p "[EMAIL_ADDRESS][DOMAIN_NAME]"
